Goal: Task Accomplishment & Management: Complete application form

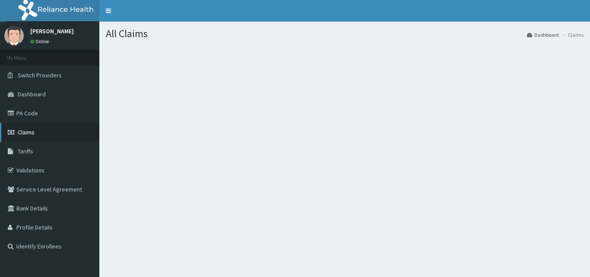
click at [57, 137] on link "Claims" at bounding box center [49, 132] width 99 height 19
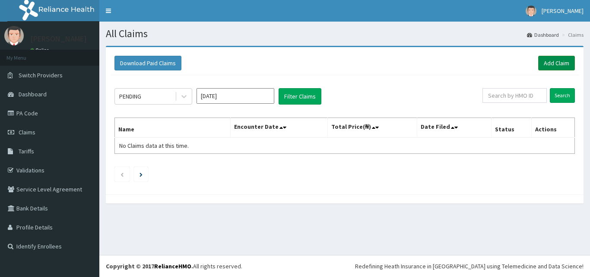
click at [565, 58] on link "Add Claim" at bounding box center [557, 63] width 37 height 15
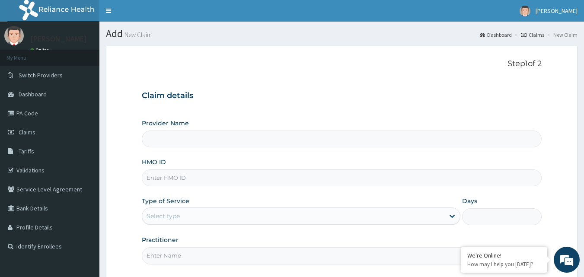
type input "Bodyline Gym- Ikoyi"
type input "1"
